Goal: Entertainment & Leisure: Browse casually

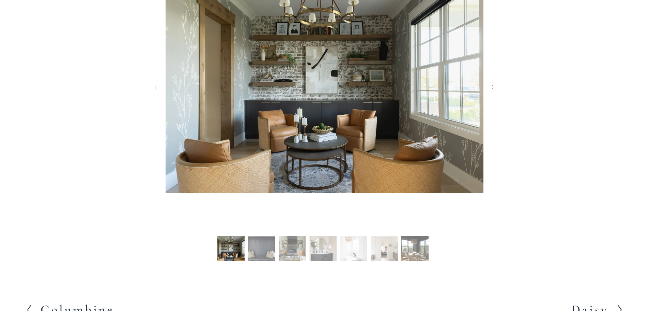
scroll to position [222, 0]
click at [300, 247] on button "Slide 3 Slide 3 (current slide)" at bounding box center [292, 249] width 27 height 27
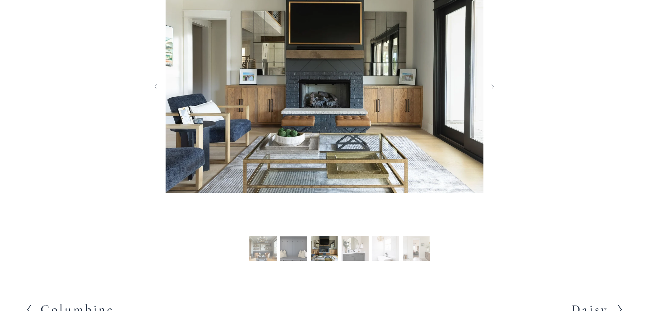
click at [357, 248] on button "Slide 4 Slide 4 (current slide)" at bounding box center [355, 249] width 27 height 27
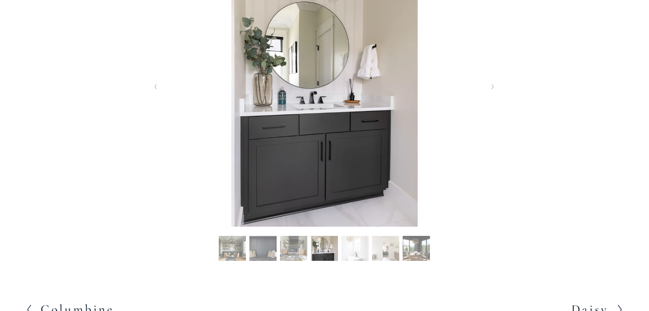
click at [357, 248] on button "Slide 5 Slide 5 (current slide)" at bounding box center [355, 249] width 27 height 27
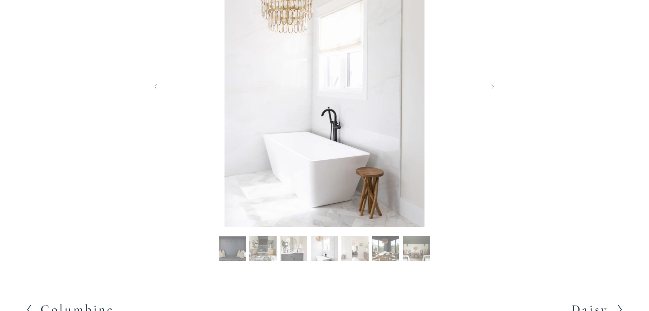
click at [357, 248] on button "Slide 6 Slide 6 (current slide)" at bounding box center [355, 249] width 27 height 27
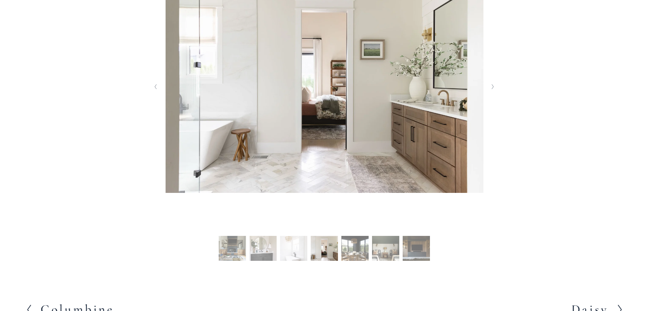
click at [357, 248] on button "Slide 7 Slide 7 (current slide)" at bounding box center [355, 249] width 27 height 27
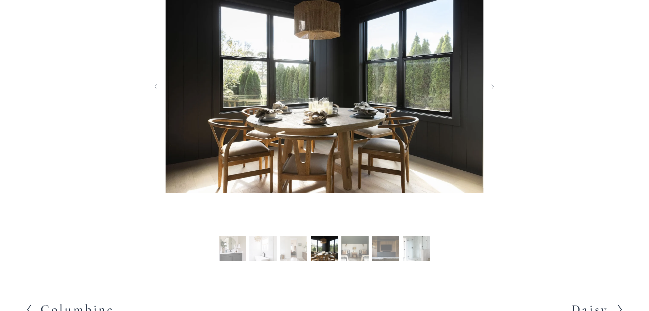
click at [357, 248] on button "Slide 8 Slide 8 (current slide)" at bounding box center [355, 249] width 27 height 27
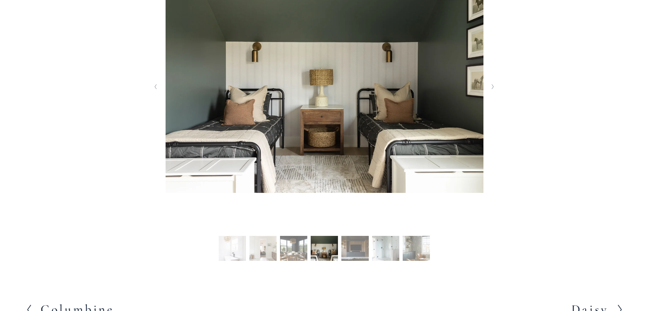
click at [357, 248] on button "Slide 9 Slide 9 (current slide)" at bounding box center [355, 249] width 27 height 27
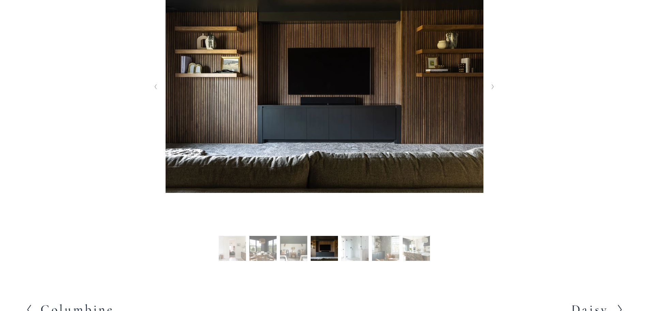
click at [357, 248] on button "Slide 10 Slide 10 (current slide)" at bounding box center [355, 249] width 27 height 27
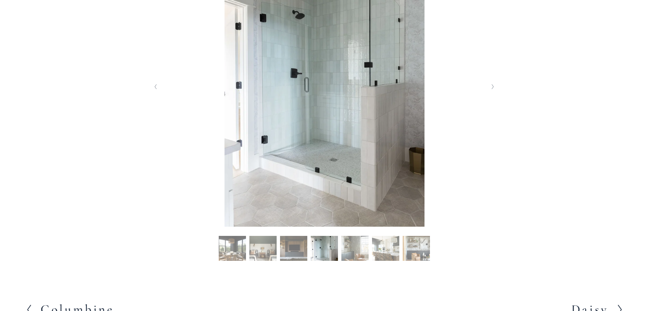
click at [357, 248] on button "Slide 11 Slide 11 (current slide)" at bounding box center [355, 249] width 27 height 27
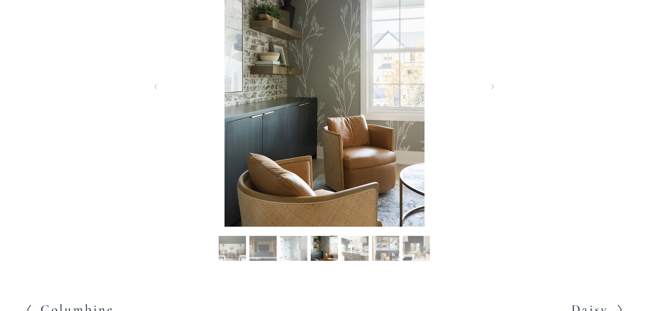
click at [357, 248] on button "Slide 12 Slide 12 (current slide)" at bounding box center [355, 249] width 27 height 27
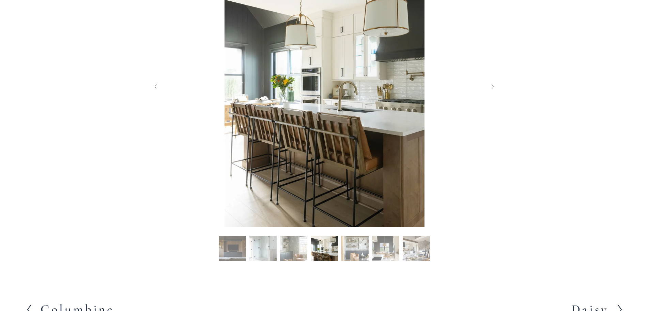
click at [357, 248] on button "Slide 13 Slide 13 (current slide)" at bounding box center [355, 249] width 27 height 27
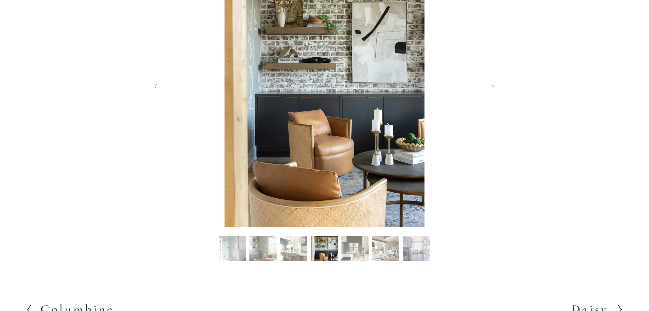
click at [357, 248] on button "Slide 14 Slide 14 (current slide)" at bounding box center [355, 249] width 27 height 27
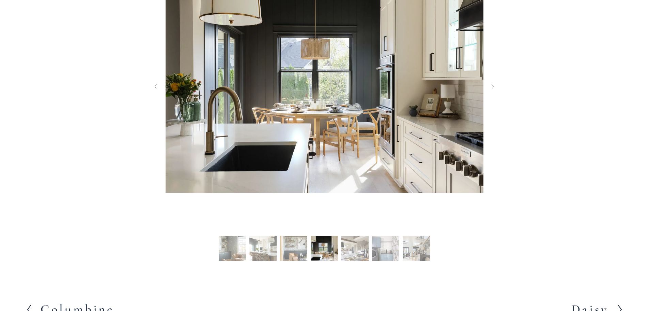
click at [357, 248] on button "Slide 15 Slide 15 (current slide)" at bounding box center [355, 249] width 27 height 27
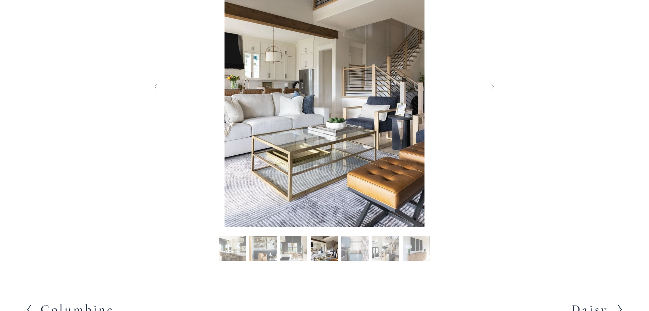
click at [357, 248] on button "Slide 16 Slide 16 (current slide)" at bounding box center [355, 249] width 27 height 27
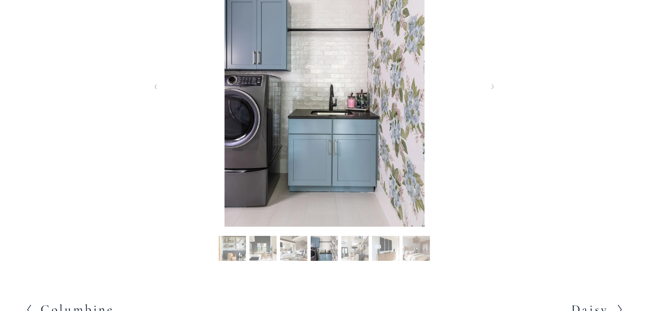
click at [357, 248] on button "Slide 17 Slide 17 (current slide)" at bounding box center [355, 249] width 27 height 27
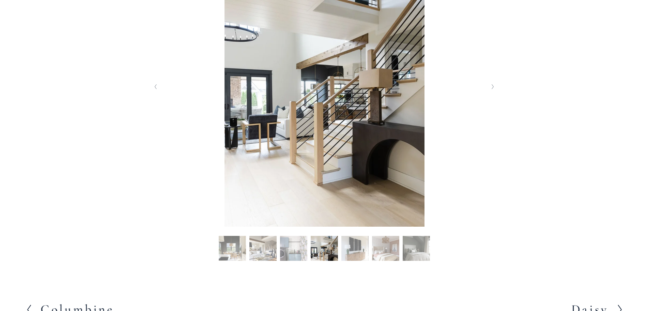
click at [357, 248] on button "Slide 18 Slide 18 (current slide)" at bounding box center [355, 249] width 27 height 27
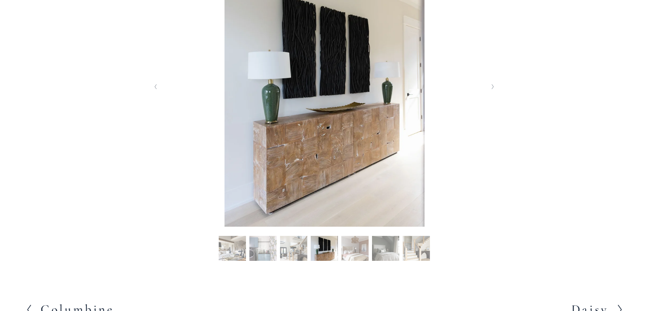
click at [357, 248] on button "Slide 19 Slide 19 (current slide)" at bounding box center [355, 249] width 27 height 27
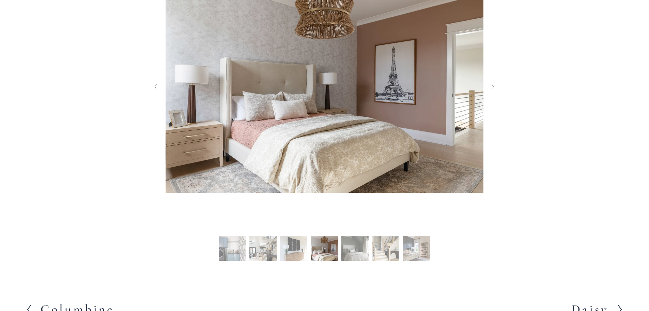
click at [357, 248] on button "Slide 20 Slide 20 (current slide)" at bounding box center [355, 249] width 27 height 27
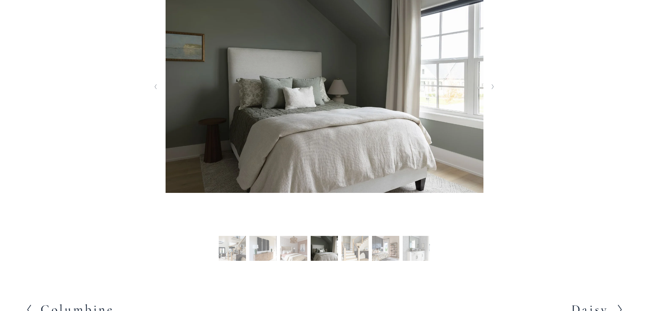
click at [357, 248] on button "Slide 21 Slide 21 (current slide)" at bounding box center [355, 249] width 27 height 27
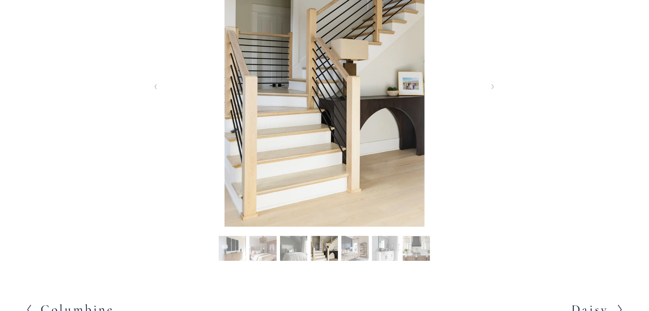
click at [364, 250] on button "Slide 22 Slide 22 (current slide)" at bounding box center [355, 249] width 27 height 27
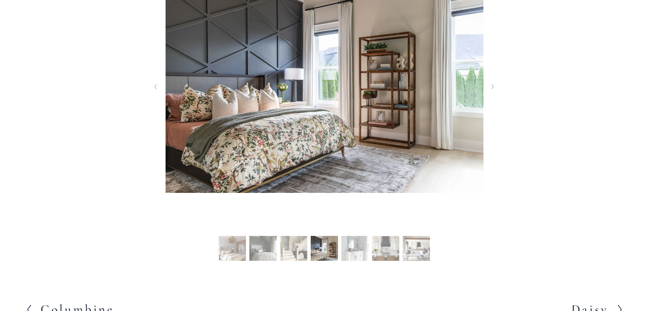
click at [364, 250] on button "Slide 23 Slide 23 (current slide)" at bounding box center [355, 249] width 27 height 27
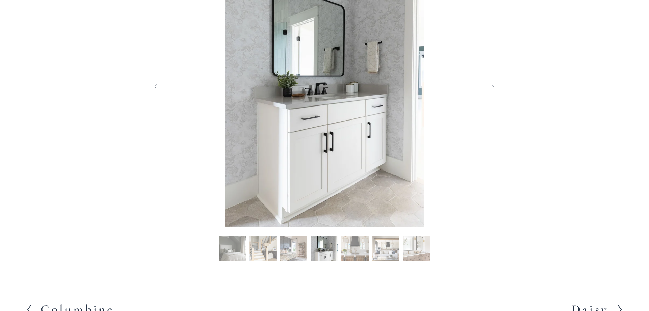
scroll to position [0, 0]
